Goal: Task Accomplishment & Management: Complete application form

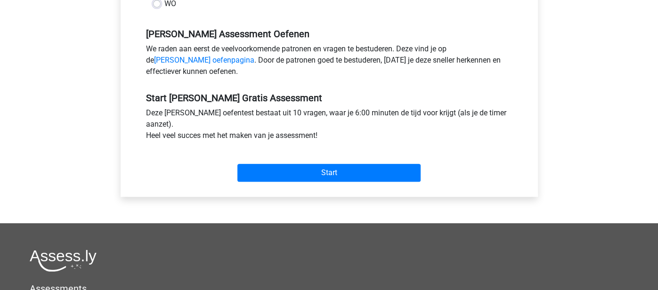
scroll to position [272, 0]
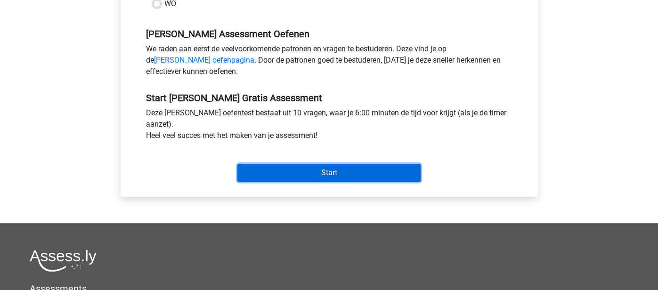
click at [317, 170] on input "Start" at bounding box center [328, 173] width 183 height 18
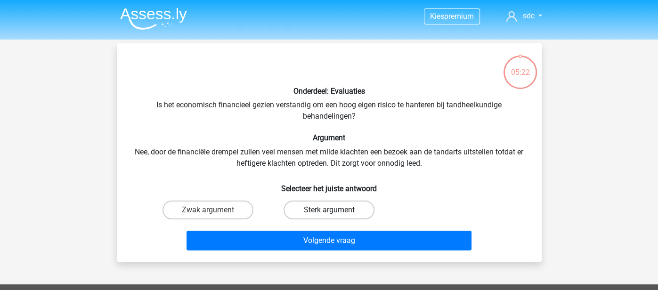
click at [299, 212] on label "Sterk argument" at bounding box center [328, 210] width 91 height 19
click at [329, 212] on input "Sterk argument" at bounding box center [332, 213] width 6 height 6
radio input "true"
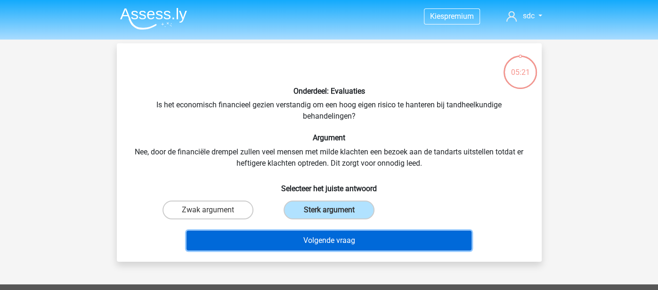
click at [285, 235] on button "Volgende vraag" at bounding box center [328, 241] width 285 height 20
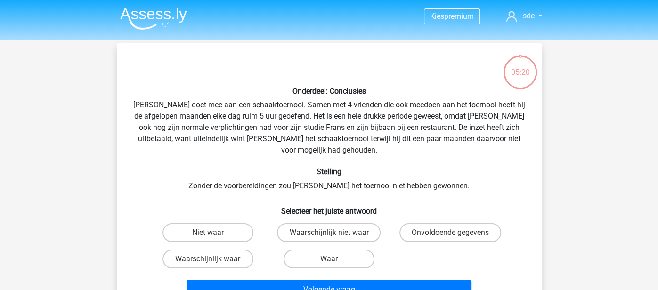
scroll to position [43, 0]
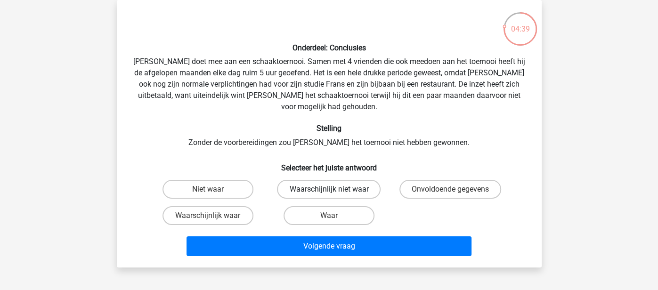
click at [300, 180] on label "Waarschijnlijk niet waar" at bounding box center [329, 189] width 104 height 19
click at [329, 189] on input "Waarschijnlijk niet waar" at bounding box center [332, 192] width 6 height 6
radio input "true"
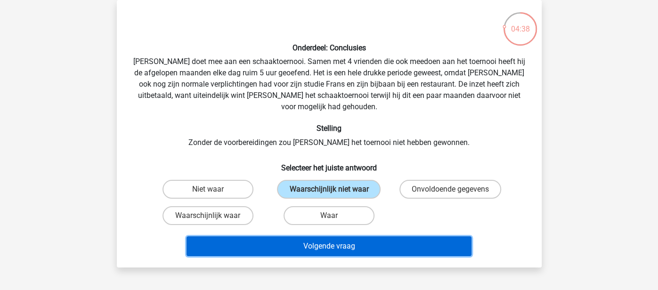
click at [259, 236] on button "Volgende vraag" at bounding box center [328, 246] width 285 height 20
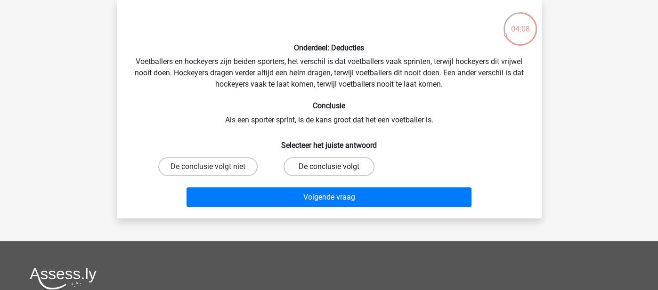
click at [320, 167] on label "De conclusie volgt" at bounding box center [328, 166] width 91 height 19
click at [329, 167] on input "De conclusie volgt" at bounding box center [332, 170] width 6 height 6
radio input "true"
click at [220, 166] on label "De conclusie volgt niet" at bounding box center [207, 166] width 99 height 19
click at [214, 167] on input "De conclusie volgt niet" at bounding box center [211, 170] width 6 height 6
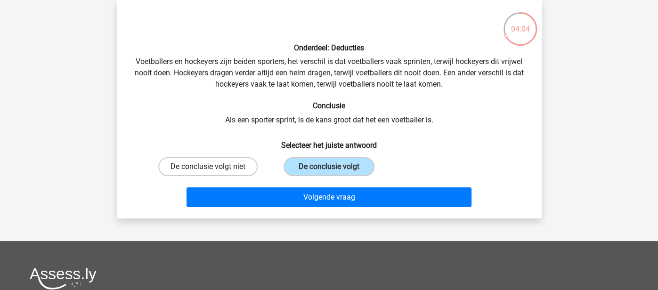
radio input "true"
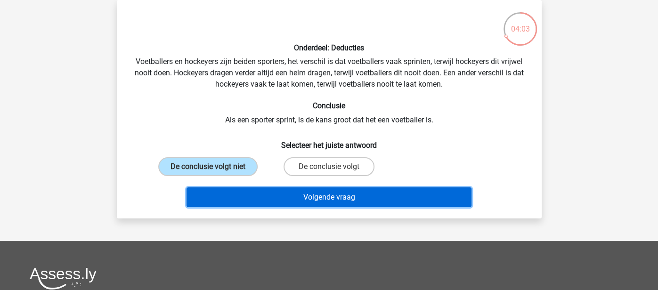
click at [221, 193] on button "Volgende vraag" at bounding box center [328, 197] width 285 height 20
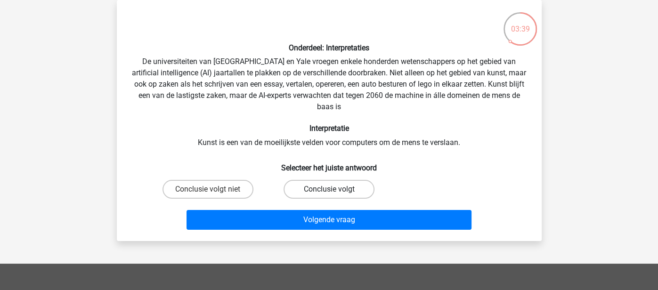
click at [315, 184] on label "Conclusie volgt" at bounding box center [328, 189] width 91 height 19
click at [329, 189] on input "Conclusie volgt" at bounding box center [332, 192] width 6 height 6
radio input "true"
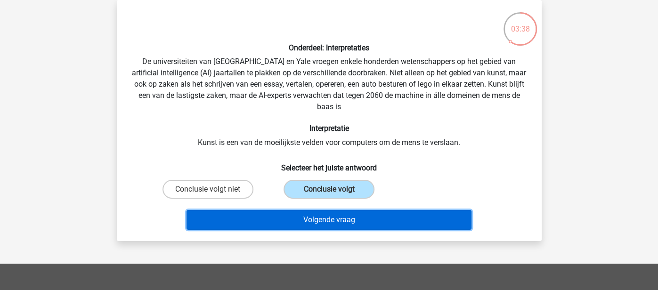
click at [282, 225] on button "Volgende vraag" at bounding box center [328, 220] width 285 height 20
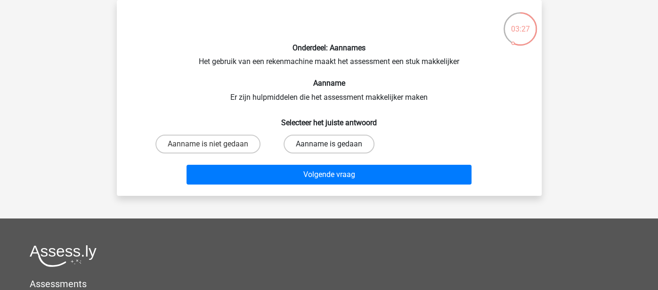
click at [321, 145] on label "Aanname is gedaan" at bounding box center [328, 144] width 91 height 19
click at [329, 145] on input "Aanname is gedaan" at bounding box center [332, 147] width 6 height 6
radio input "true"
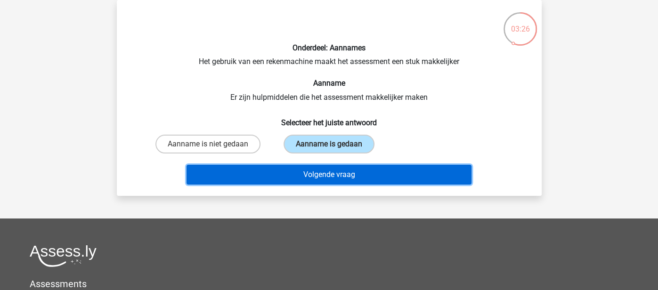
click at [312, 167] on button "Volgende vraag" at bounding box center [328, 175] width 285 height 20
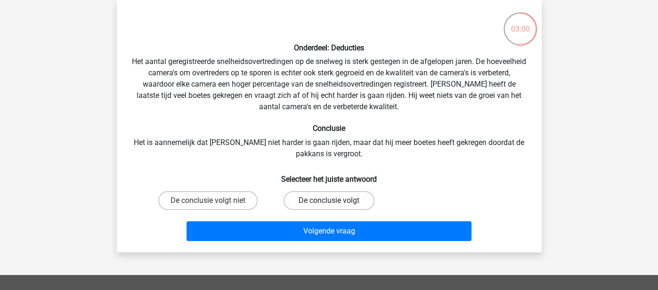
click at [303, 203] on label "De conclusie volgt" at bounding box center [328, 200] width 91 height 19
click at [329, 203] on input "De conclusie volgt" at bounding box center [332, 204] width 6 height 6
radio input "true"
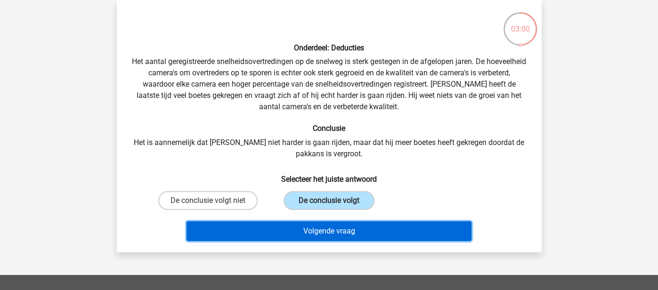
click at [291, 229] on button "Volgende vraag" at bounding box center [328, 231] width 285 height 20
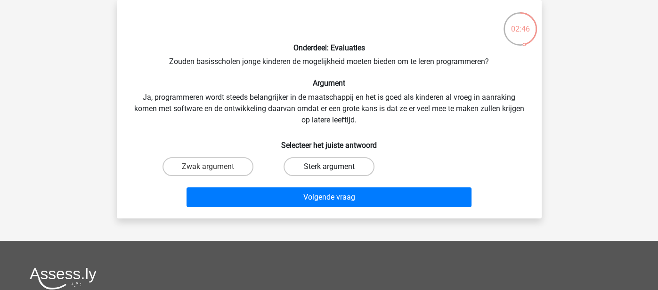
click at [334, 165] on label "Sterk argument" at bounding box center [328, 166] width 91 height 19
click at [334, 167] on input "Sterk argument" at bounding box center [332, 170] width 6 height 6
radio input "true"
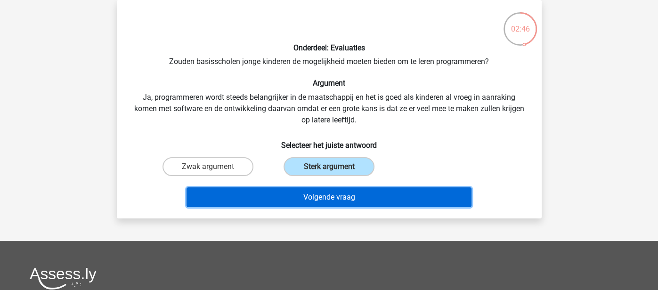
click at [320, 194] on button "Volgende vraag" at bounding box center [328, 197] width 285 height 20
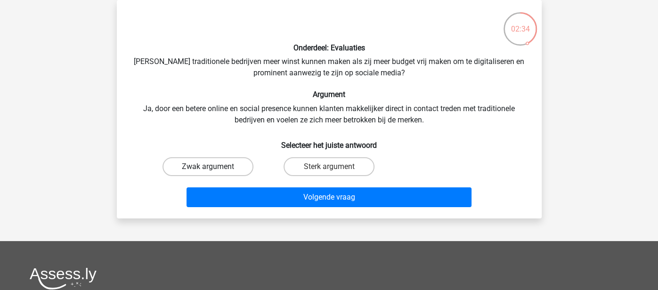
click at [224, 166] on label "Zwak argument" at bounding box center [207, 166] width 91 height 19
click at [214, 167] on input "Zwak argument" at bounding box center [211, 170] width 6 height 6
radio input "true"
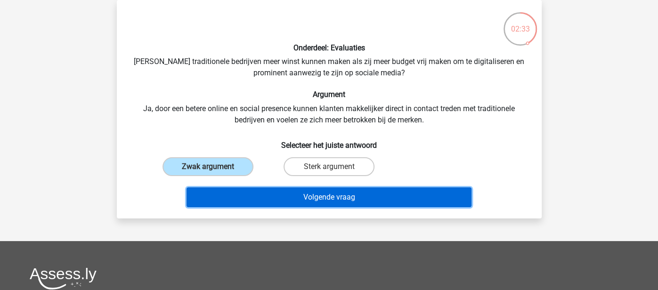
click at [220, 195] on button "Volgende vraag" at bounding box center [328, 197] width 285 height 20
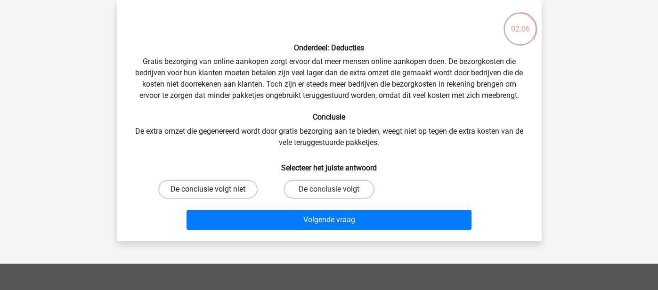
click at [235, 191] on label "De conclusie volgt niet" at bounding box center [207, 189] width 99 height 19
click at [214, 191] on input "De conclusie volgt niet" at bounding box center [211, 192] width 6 height 6
radio input "true"
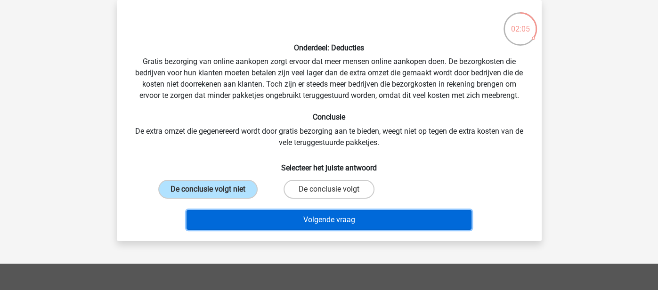
click at [224, 220] on button "Volgende vraag" at bounding box center [328, 220] width 285 height 20
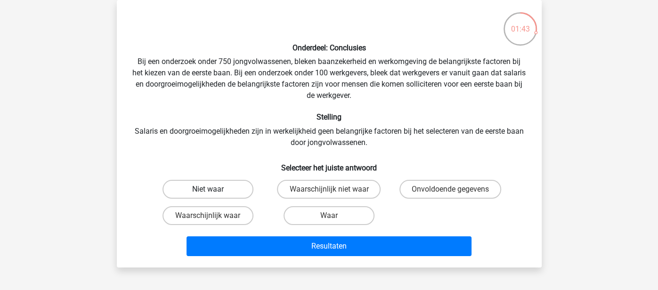
click at [224, 190] on label "Niet waar" at bounding box center [207, 189] width 91 height 19
click at [214, 190] on input "Niet waar" at bounding box center [211, 192] width 6 height 6
radio input "true"
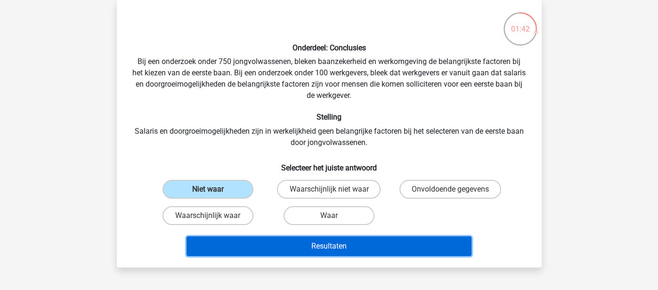
click at [211, 240] on button "Resultaten" at bounding box center [328, 246] width 285 height 20
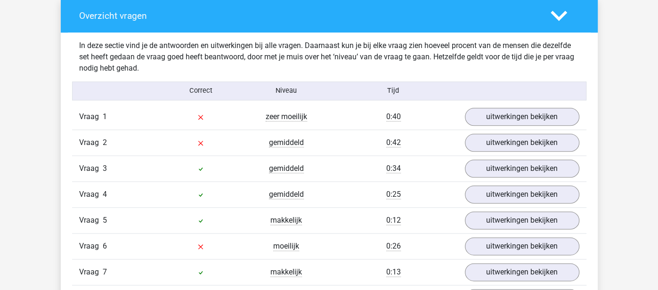
scroll to position [709, 0]
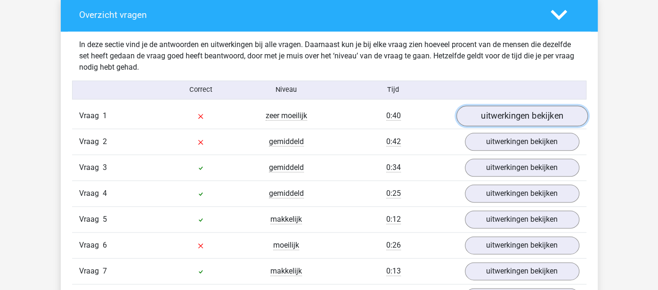
click at [480, 118] on link "uitwerkingen bekijken" at bounding box center [521, 115] width 131 height 21
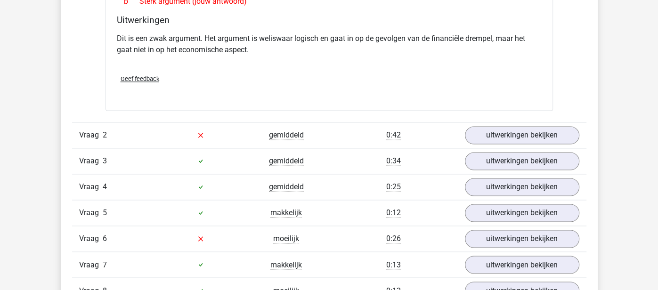
scroll to position [955, 0]
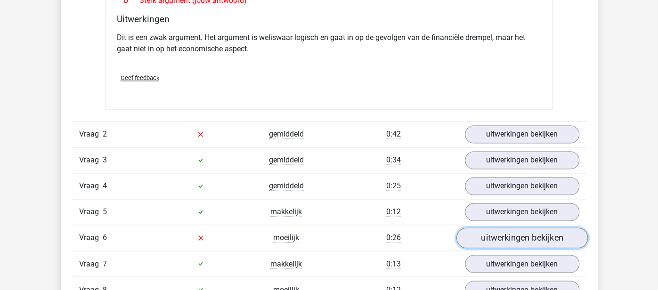
click at [490, 235] on link "uitwerkingen bekijken" at bounding box center [521, 237] width 131 height 21
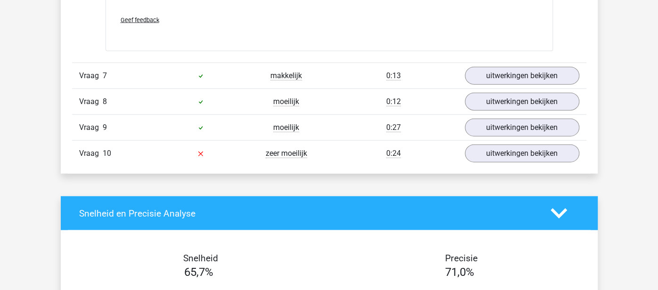
scroll to position [1446, 0]
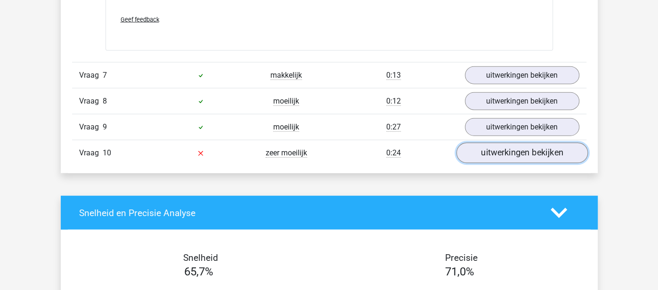
click at [517, 143] on link "uitwerkingen bekijken" at bounding box center [521, 153] width 131 height 21
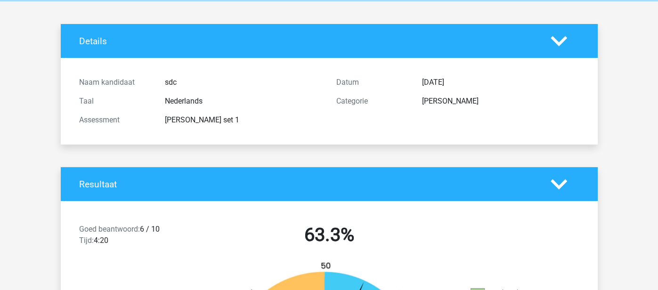
scroll to position [0, 0]
